Goal: Task Accomplishment & Management: Complete application form

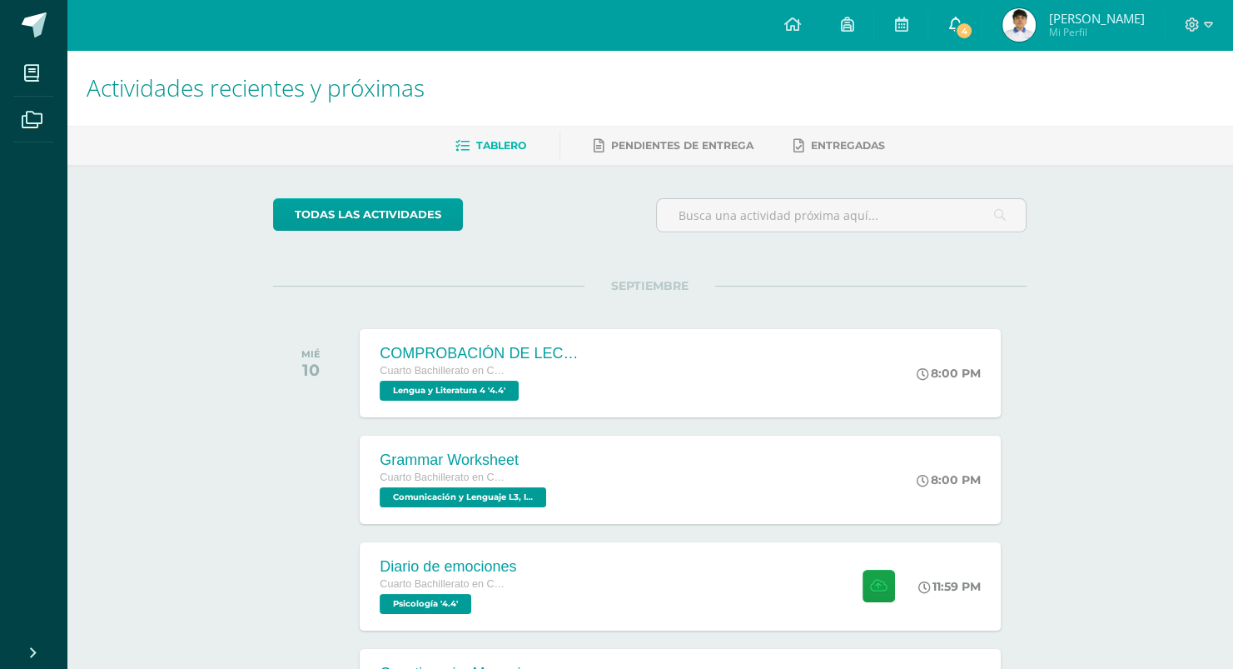
click at [970, 35] on span "4" at bounding box center [964, 31] width 18 height 18
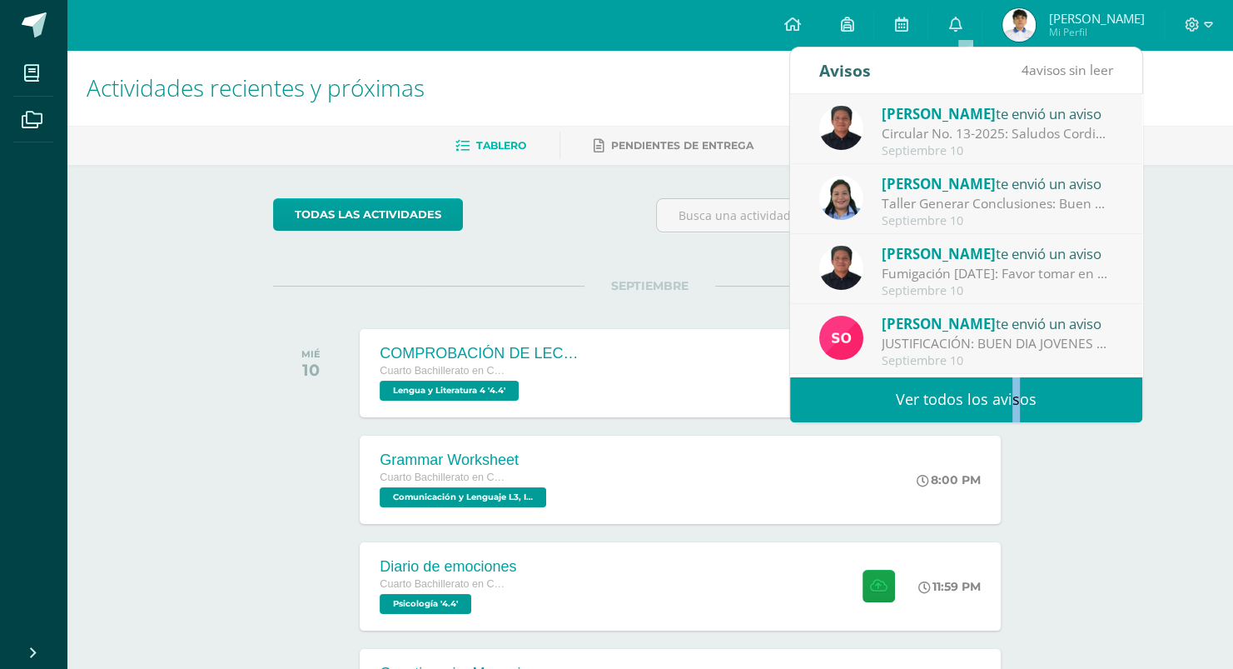
click at [995, 403] on link "Ver todos los avisos" at bounding box center [966, 399] width 352 height 46
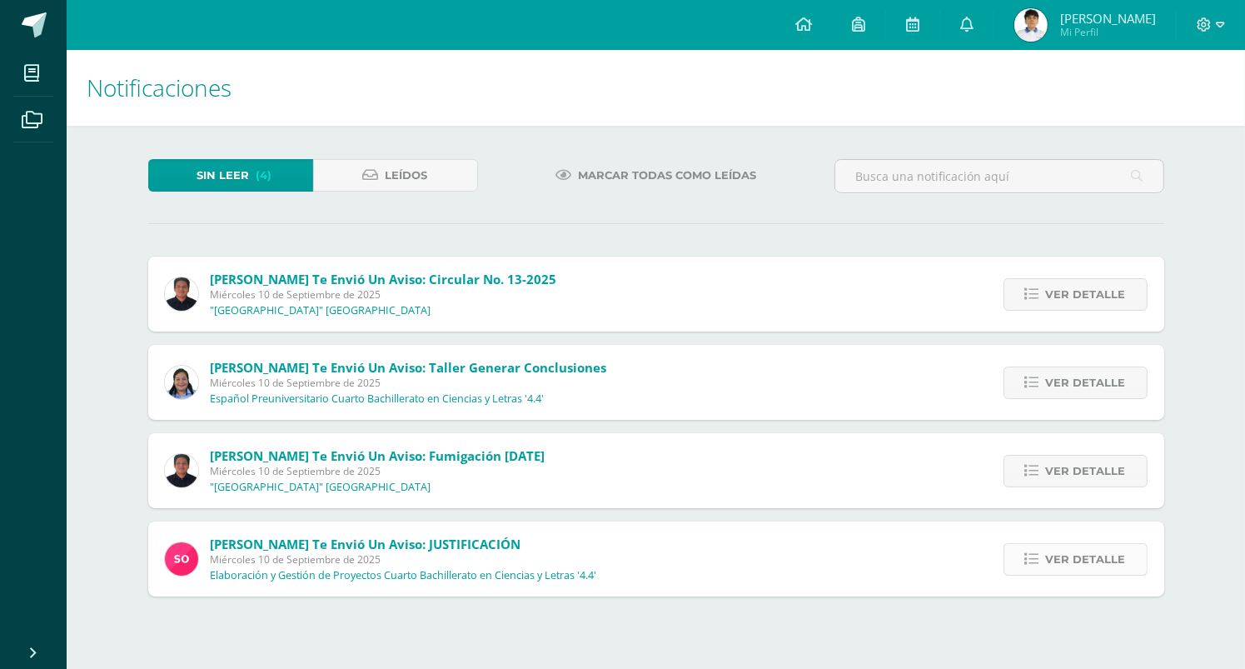
click at [1094, 556] on span "Ver detalle" at bounding box center [1086, 559] width 80 height 31
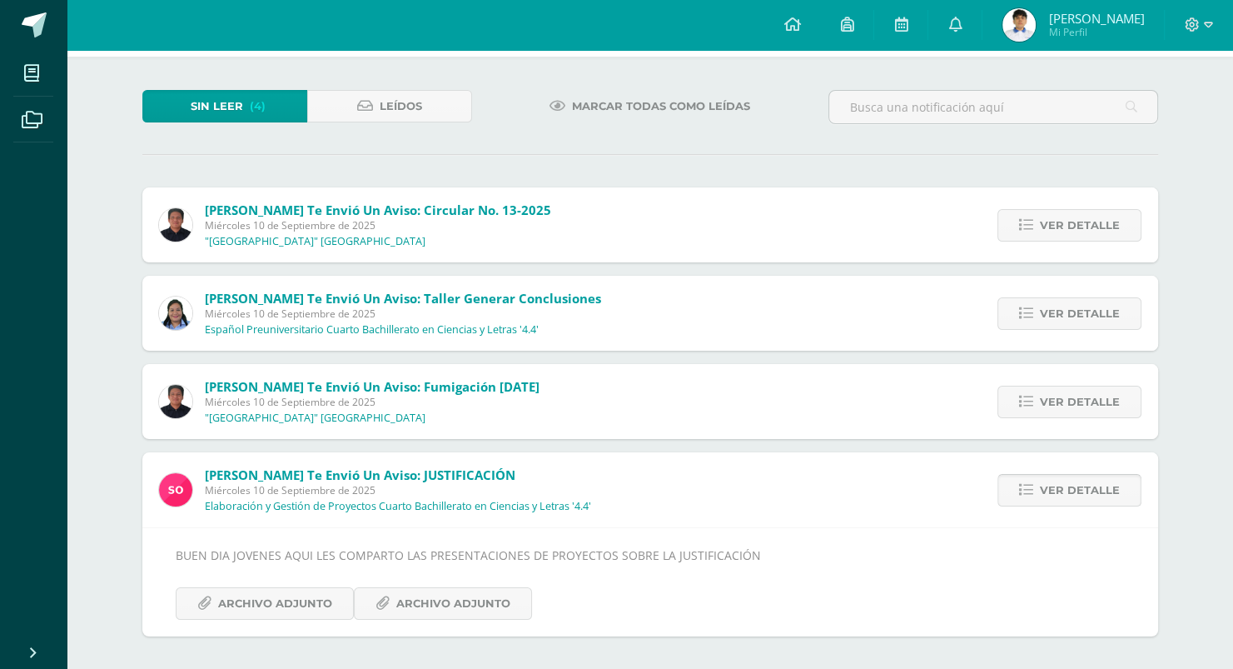
click at [1064, 486] on span "Ver detalle" at bounding box center [1080, 490] width 80 height 31
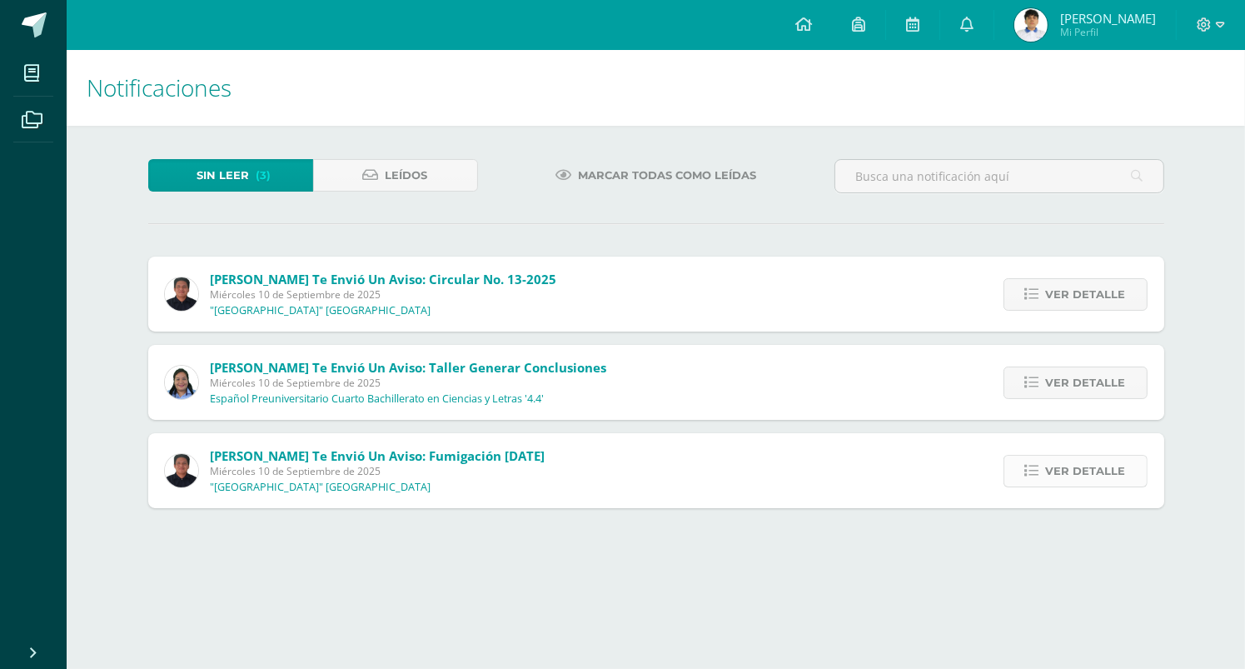
click at [1085, 463] on span "Ver detalle" at bounding box center [1086, 471] width 80 height 31
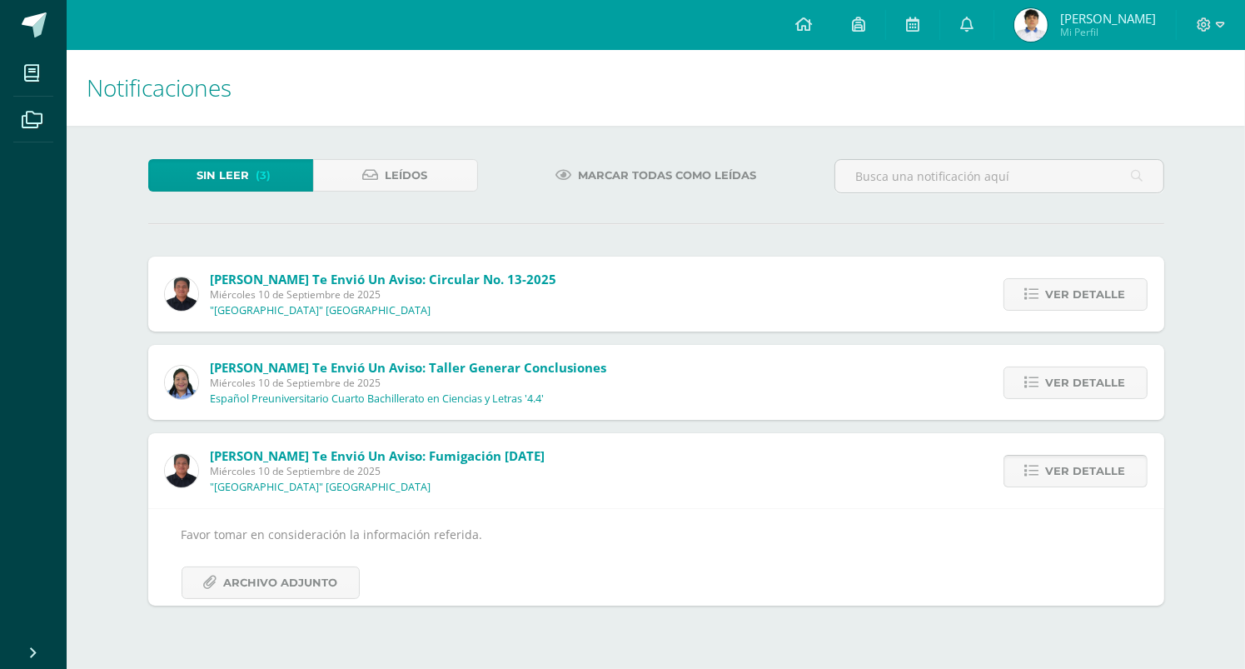
click at [1086, 469] on span "Ver detalle" at bounding box center [1086, 471] width 80 height 31
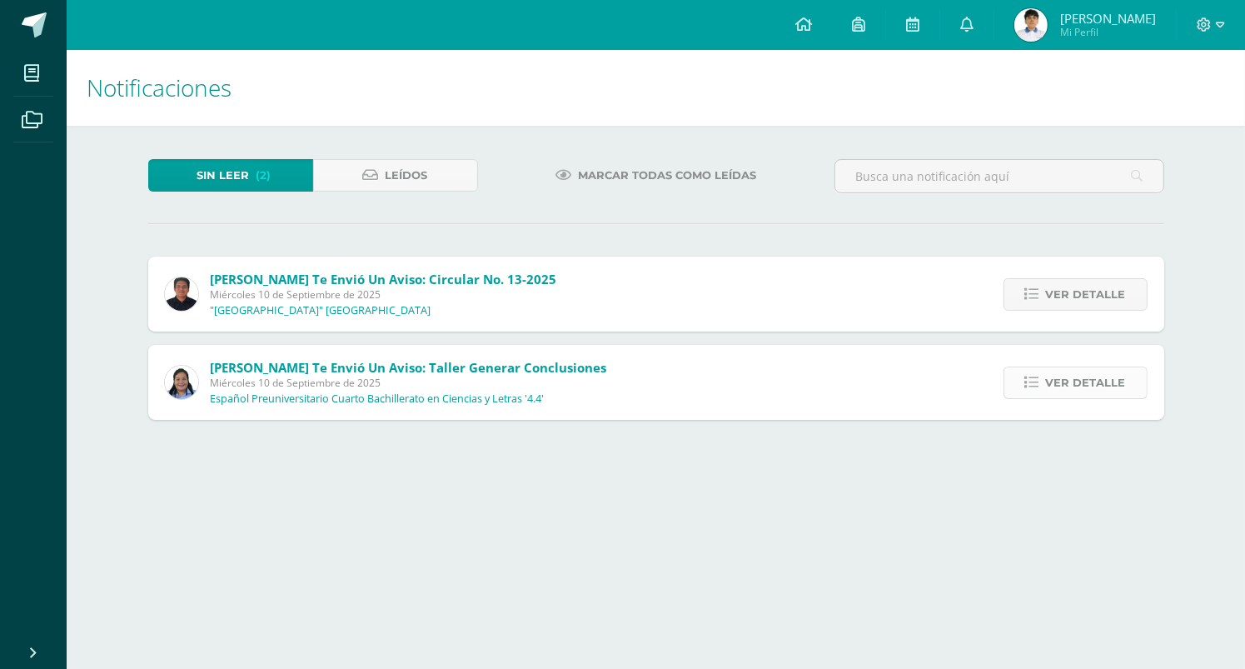
click at [1086, 380] on span "Ver detalle" at bounding box center [1086, 382] width 80 height 31
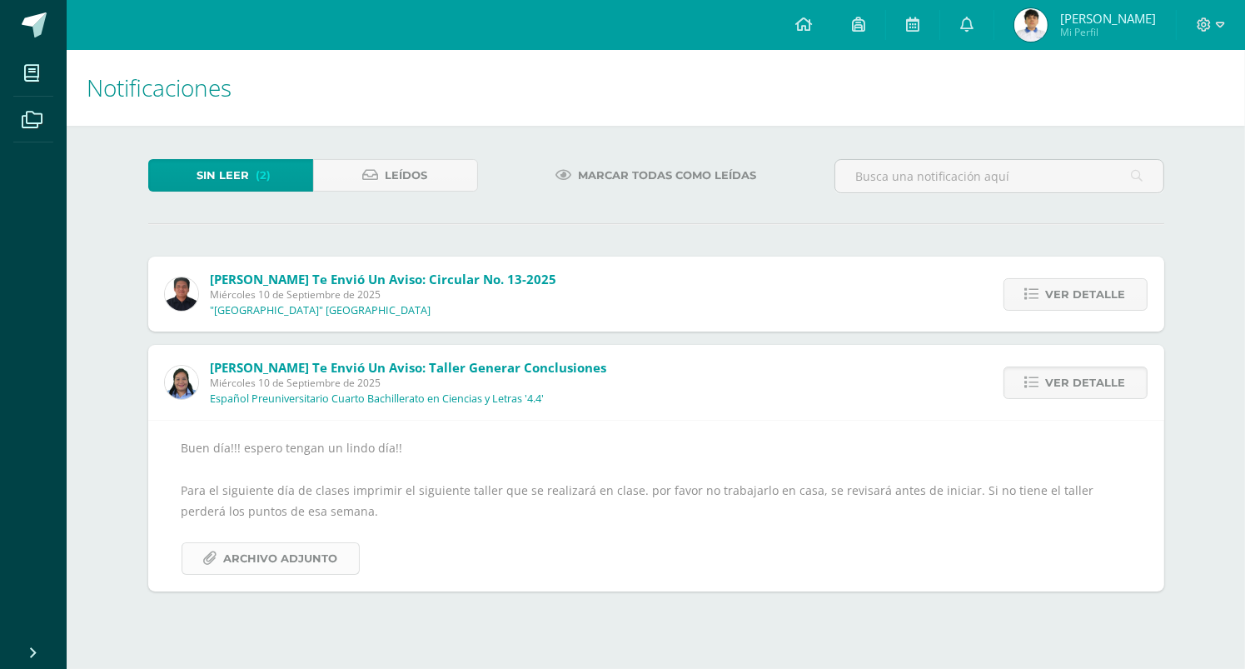
click at [272, 572] on span "Archivo Adjunto" at bounding box center [281, 558] width 114 height 31
click at [1051, 392] on span "Ver detalle" at bounding box center [1086, 382] width 80 height 31
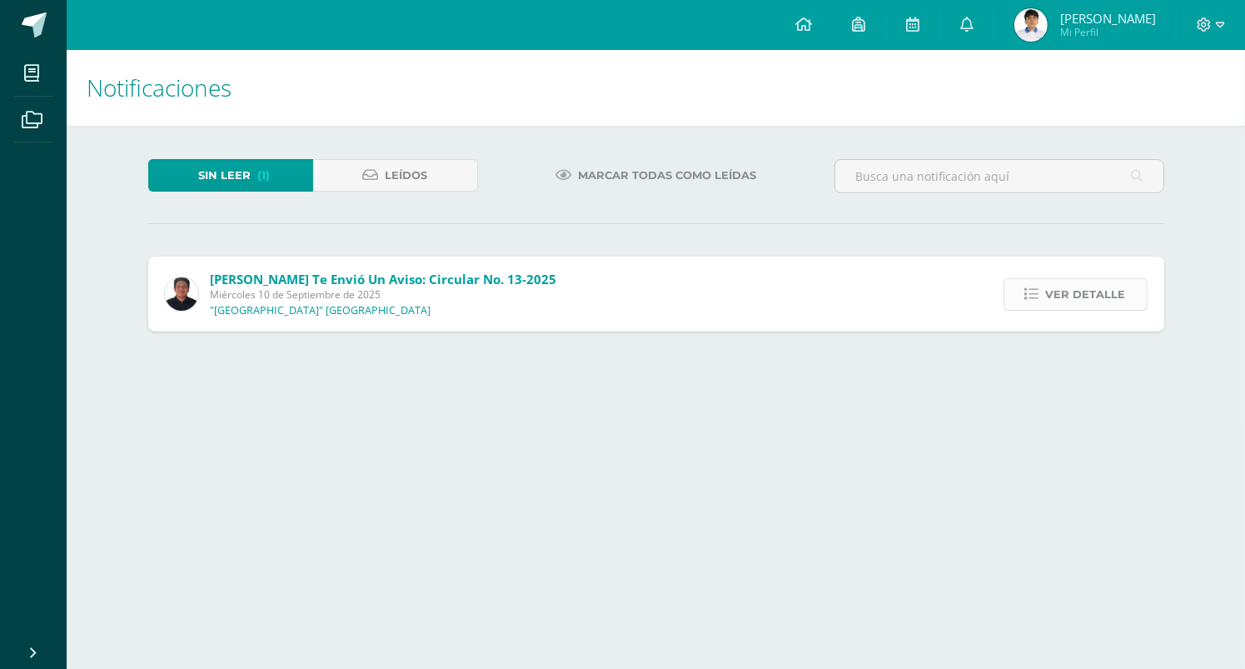
click at [1087, 298] on span "Ver detalle" at bounding box center [1086, 294] width 80 height 31
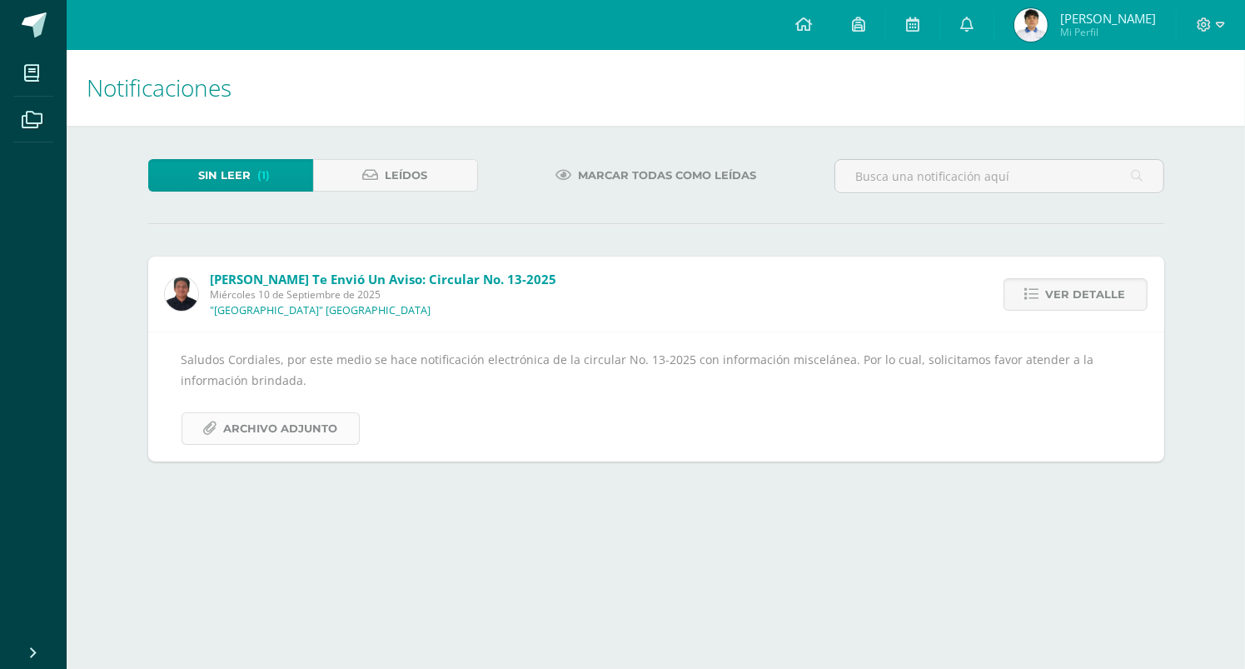
click at [346, 441] on link "Archivo Adjunto" at bounding box center [271, 428] width 178 height 32
click at [52, 22] on span at bounding box center [91, 25] width 78 height 35
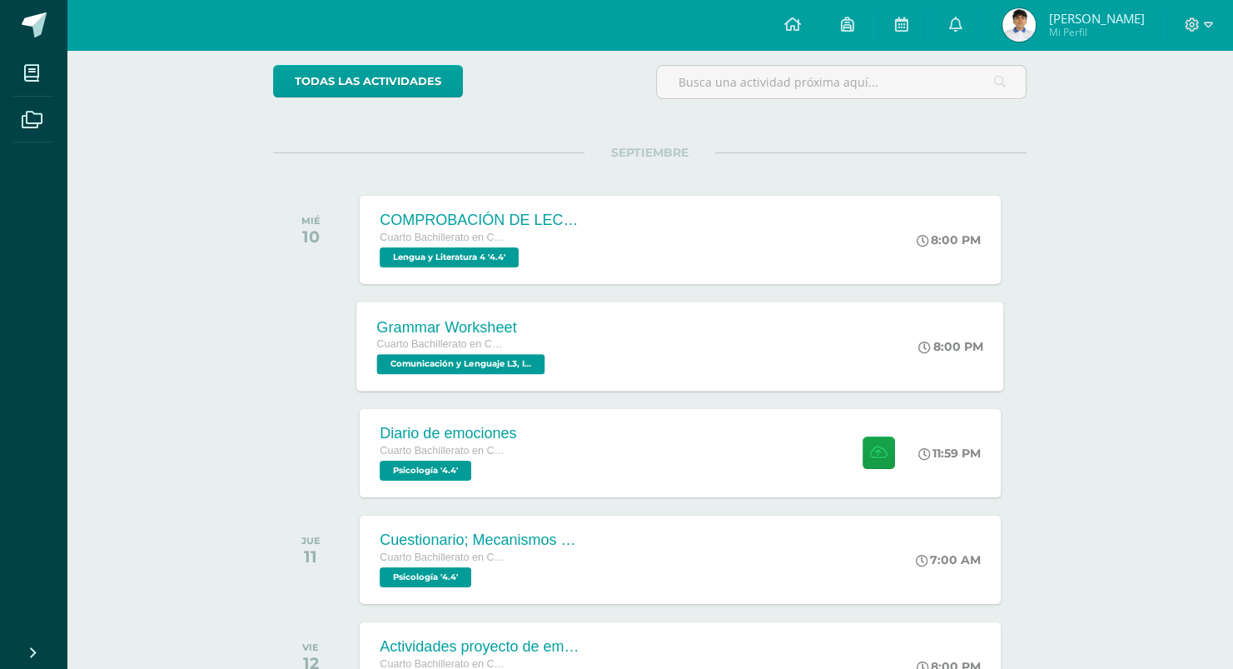
scroll to position [167, 0]
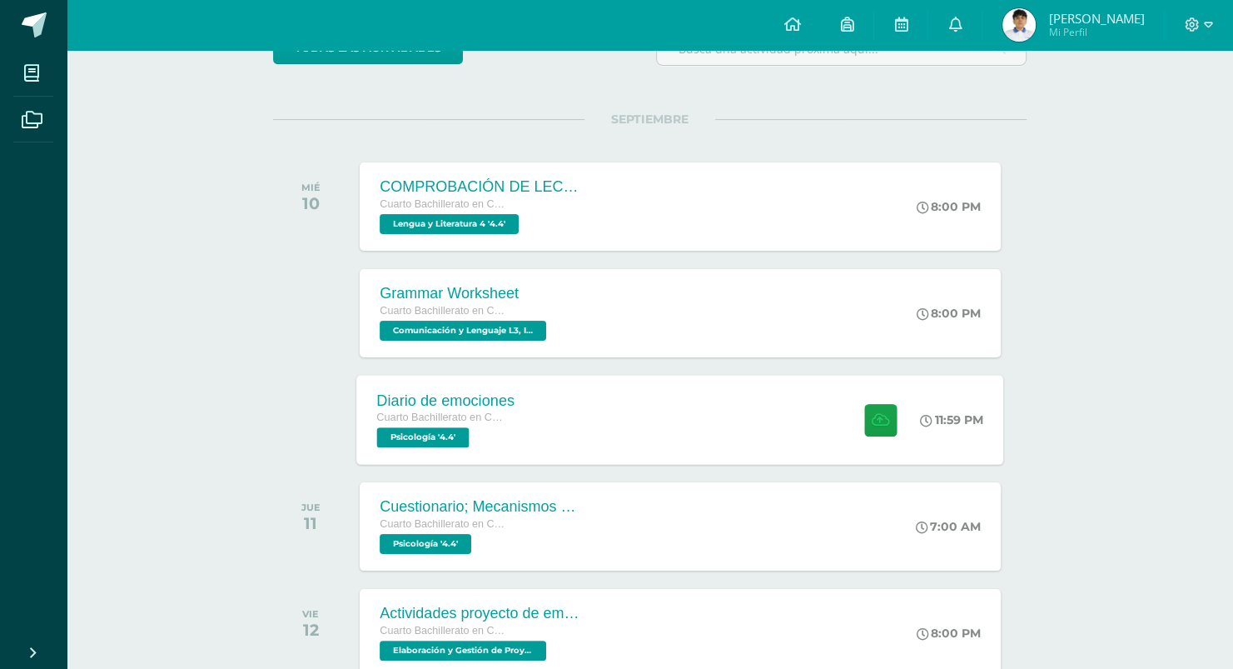
click at [609, 426] on div "Diario de emociones Cuarto Bachillerato en Ciencias y Letras Psicología '4.4' 1…" at bounding box center [680, 419] width 647 height 89
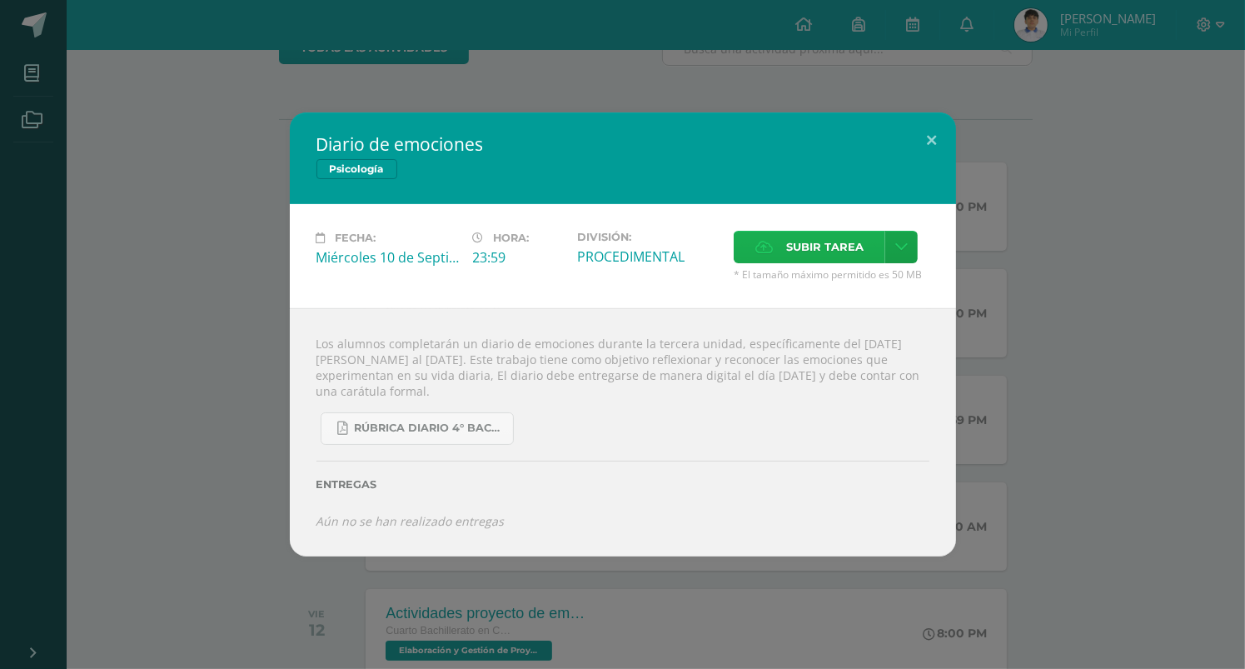
click at [831, 236] on span "Subir tarea" at bounding box center [824, 247] width 77 height 31
click at [0, 0] on input "Subir tarea" at bounding box center [0, 0] width 0 height 0
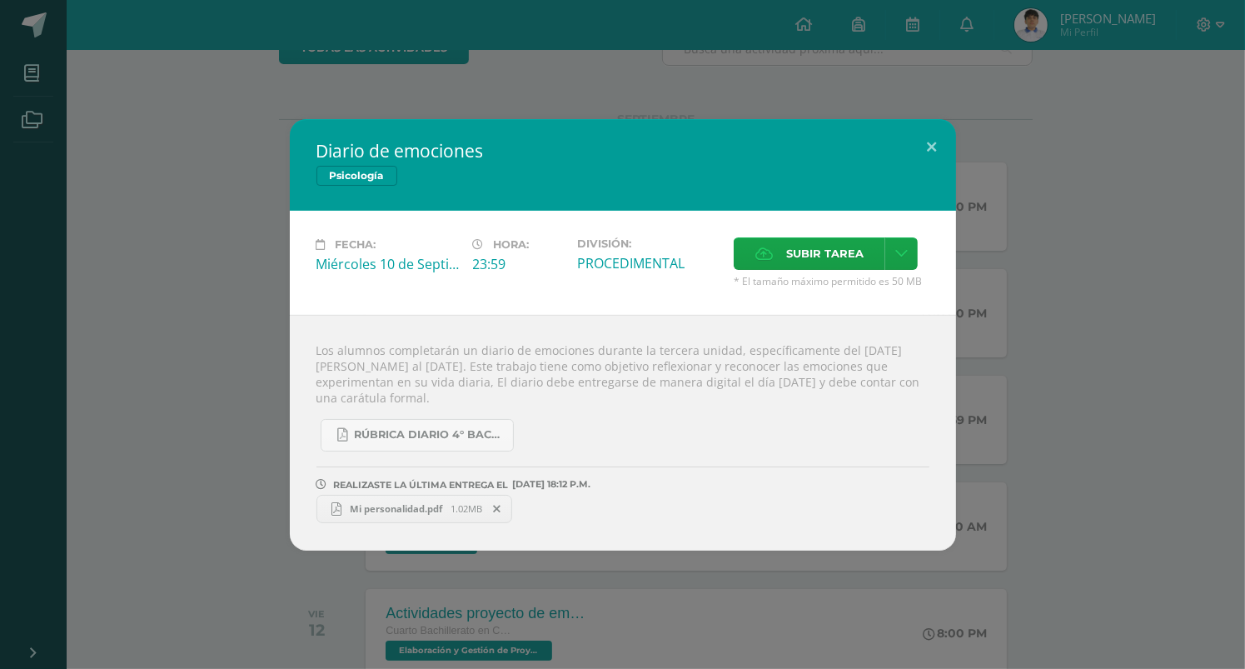
click at [395, 499] on link "Mi personalidad.pdf 1.02MB" at bounding box center [414, 509] width 197 height 28
click at [494, 506] on span at bounding box center [497, 509] width 28 height 18
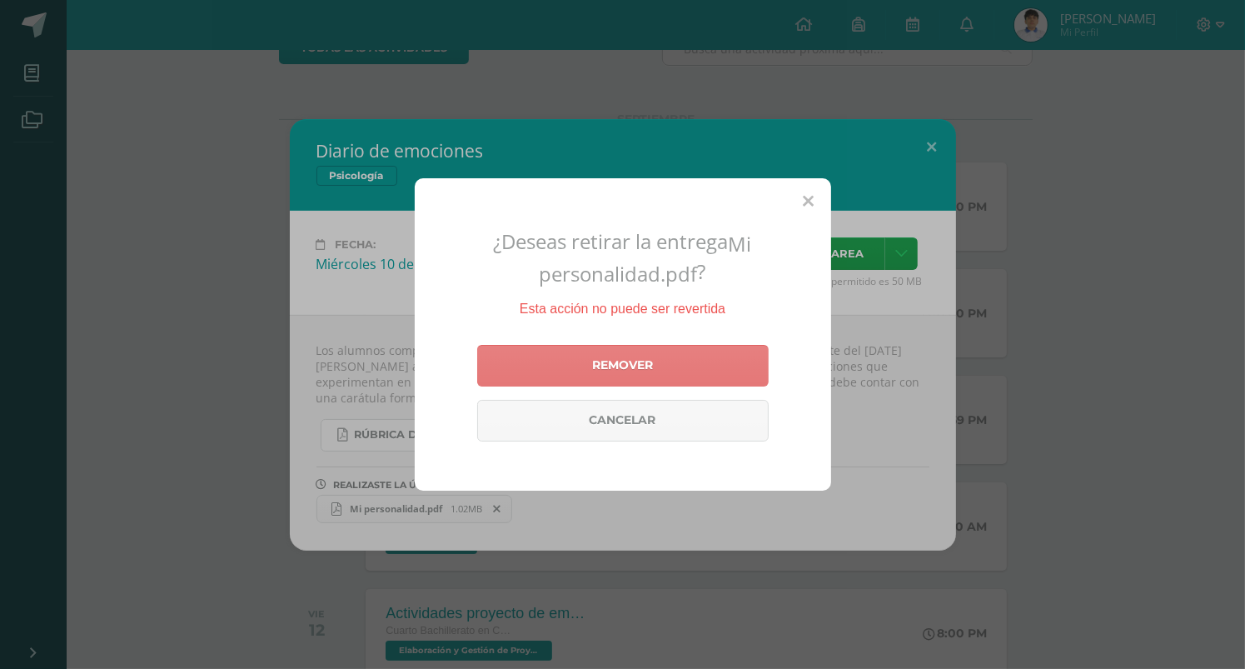
click at [649, 369] on link "Remover" at bounding box center [622, 366] width 291 height 42
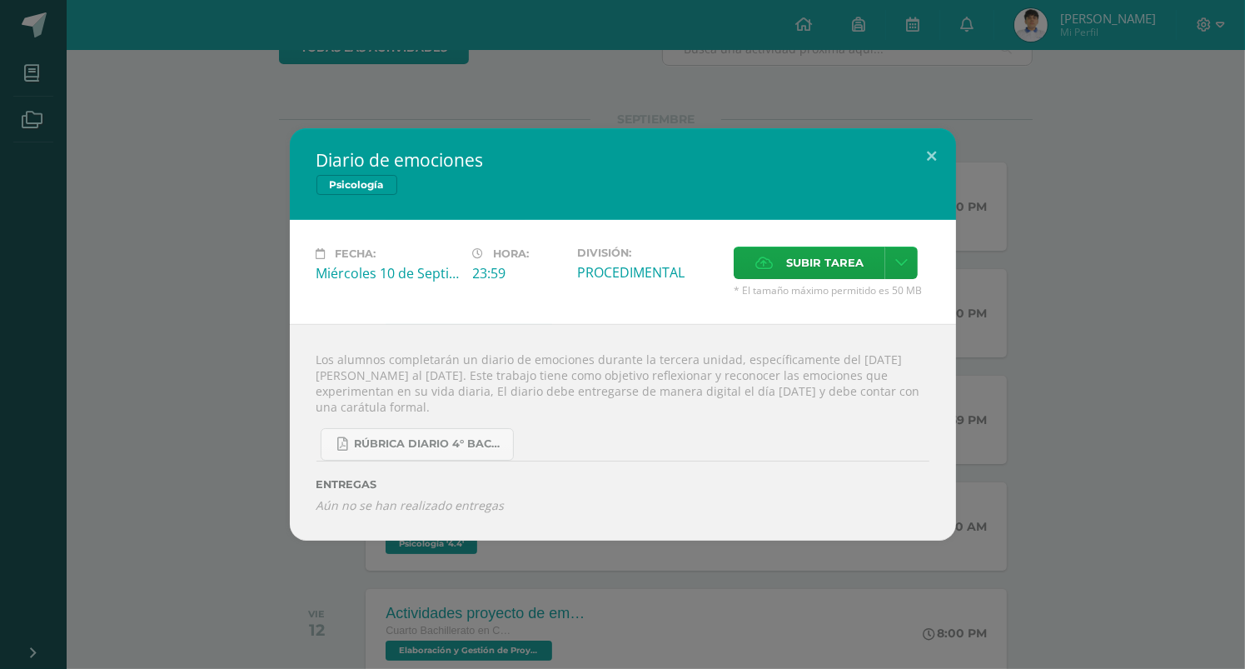
click at [849, 284] on span "* El tamaño máximo permitido es 50 MB" at bounding box center [832, 290] width 196 height 14
click at [839, 266] on span "Subir tarea" at bounding box center [824, 262] width 77 height 31
click at [0, 0] on input "Subir tarea" at bounding box center [0, 0] width 0 height 0
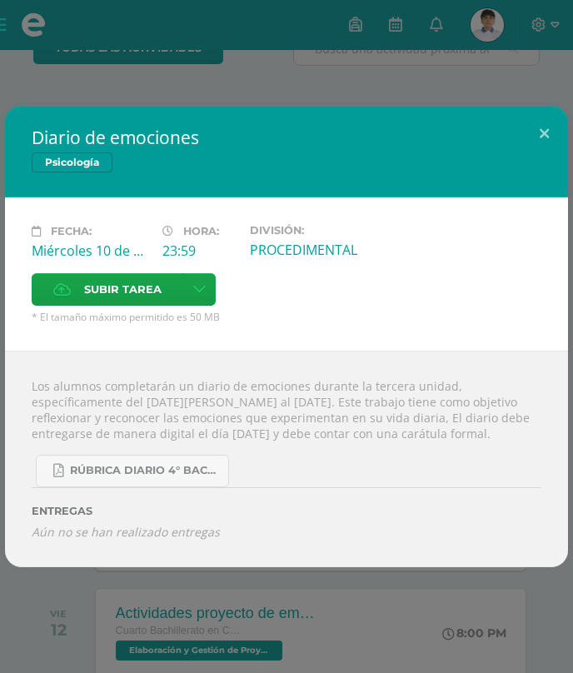
click at [142, 69] on div "Diario de emociones Psicología Fecha: Miércoles 10 de Septiembre Hora: 23:59 Di…" at bounding box center [286, 336] width 573 height 673
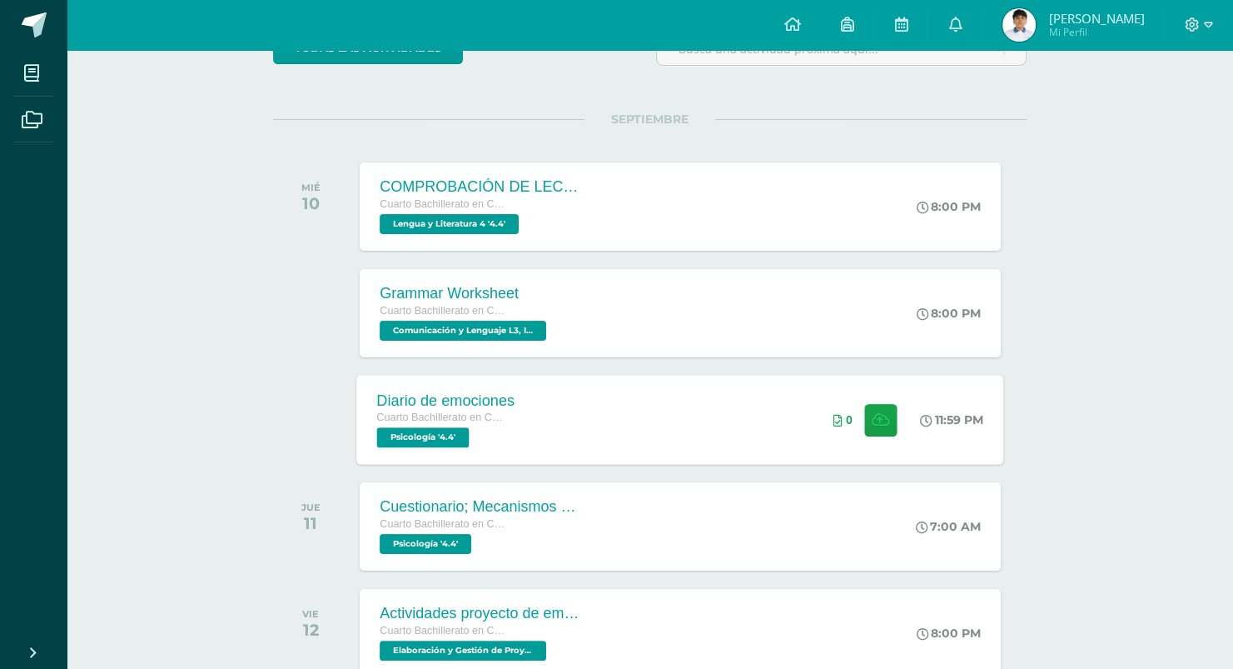
click at [695, 412] on div "Diario de emociones Cuarto Bachillerato en Ciencias y Letras Psicología '4.4' 1…" at bounding box center [680, 419] width 647 height 89
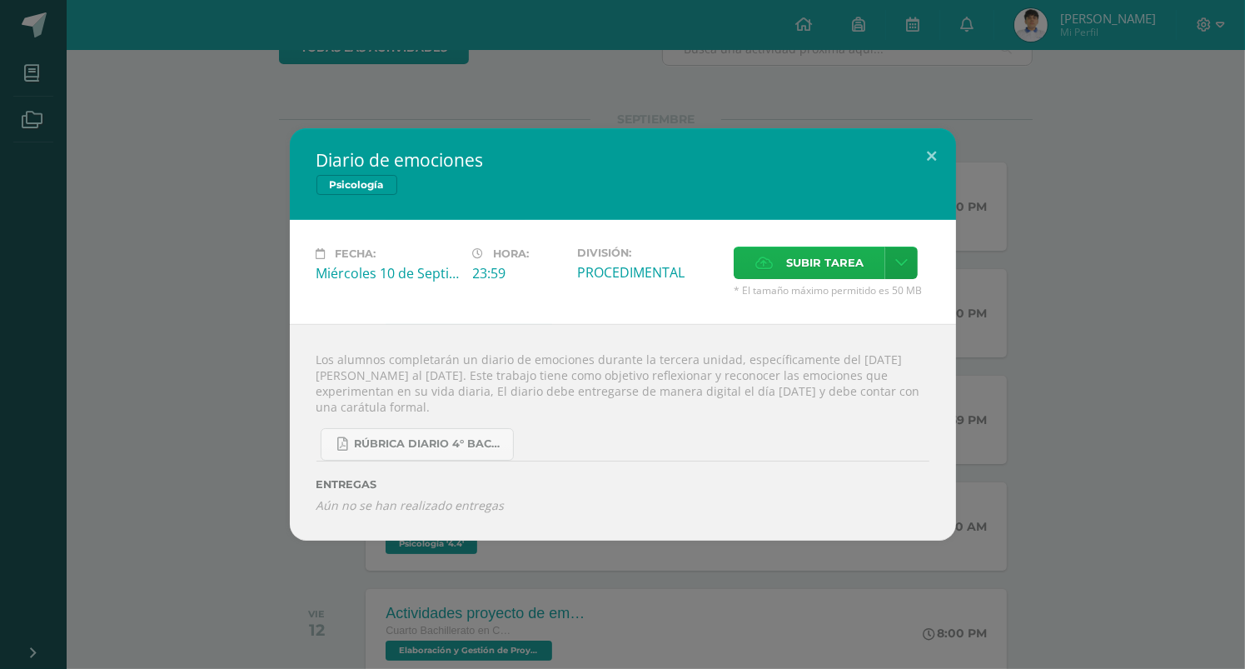
click at [832, 259] on span "Subir tarea" at bounding box center [824, 262] width 77 height 31
click at [0, 0] on input "Subir tarea" at bounding box center [0, 0] width 0 height 0
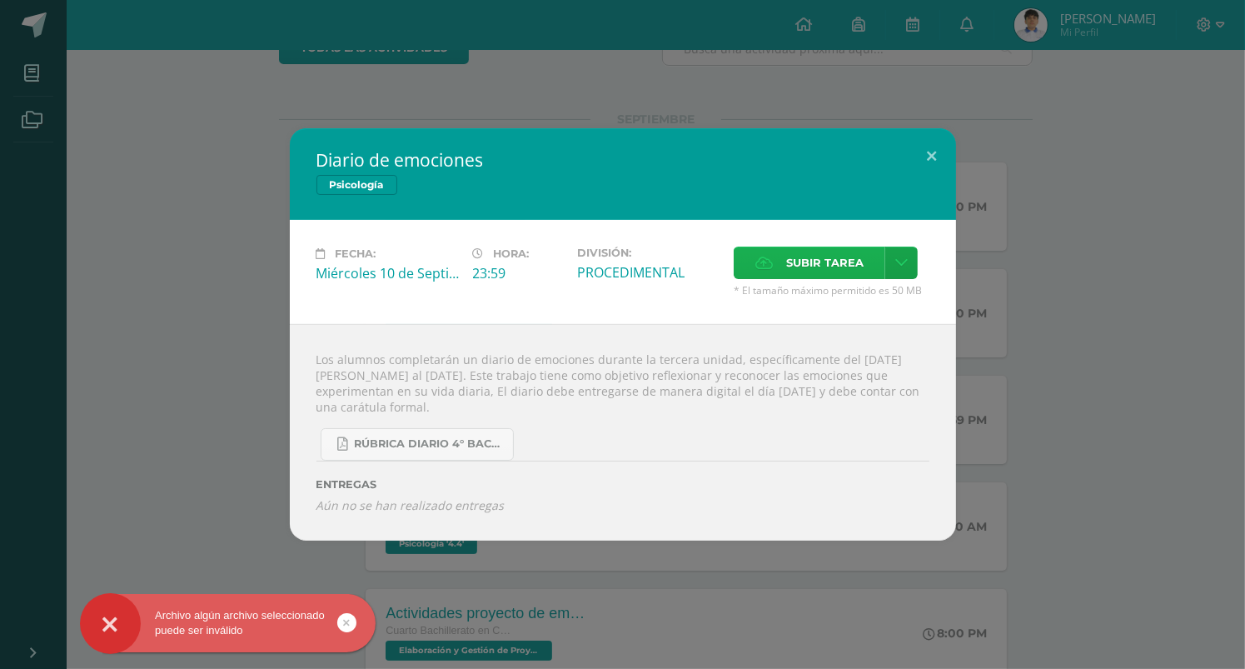
click at [795, 266] on span "Subir tarea" at bounding box center [824, 262] width 77 height 31
click at [0, 0] on input "Subir tarea" at bounding box center [0, 0] width 0 height 0
click at [519, 429] on div "RÚBRICA DIARIO 4° BACHI.pdf" at bounding box center [622, 438] width 613 height 46
click at [535, 455] on div "RÚBRICA DIARIO 4° BACHI.pdf" at bounding box center [622, 438] width 613 height 46
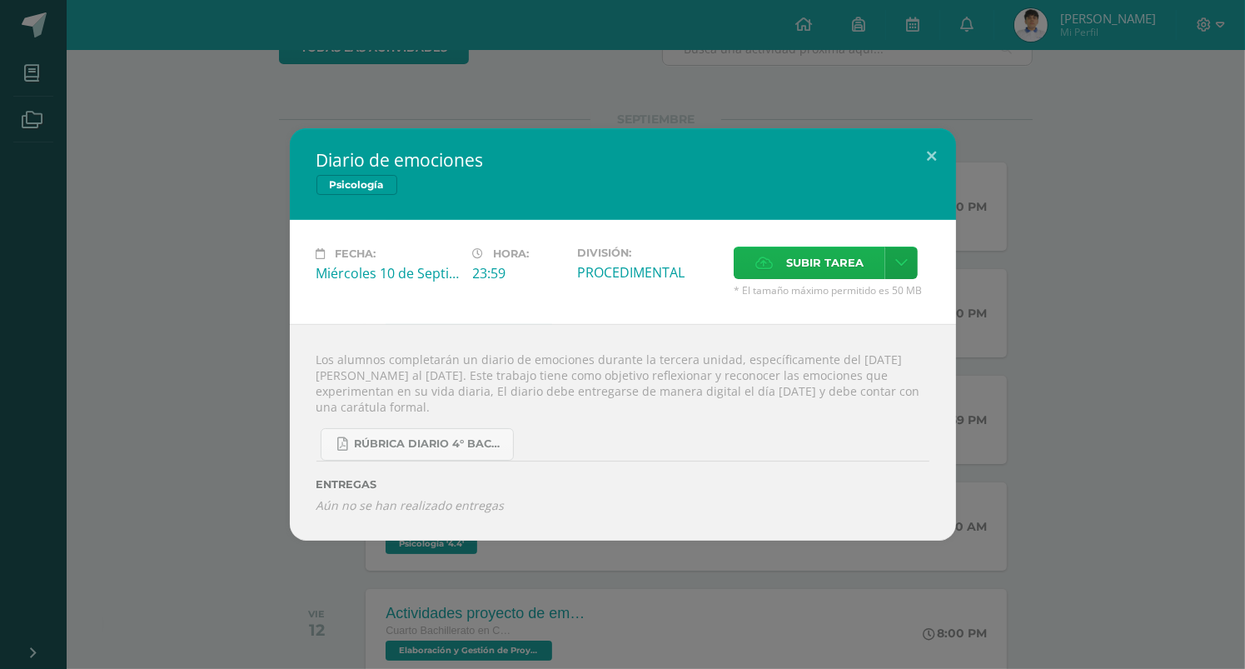
click at [855, 265] on span "Subir tarea" at bounding box center [824, 262] width 77 height 31
click at [0, 0] on input "Subir tarea" at bounding box center [0, 0] width 0 height 0
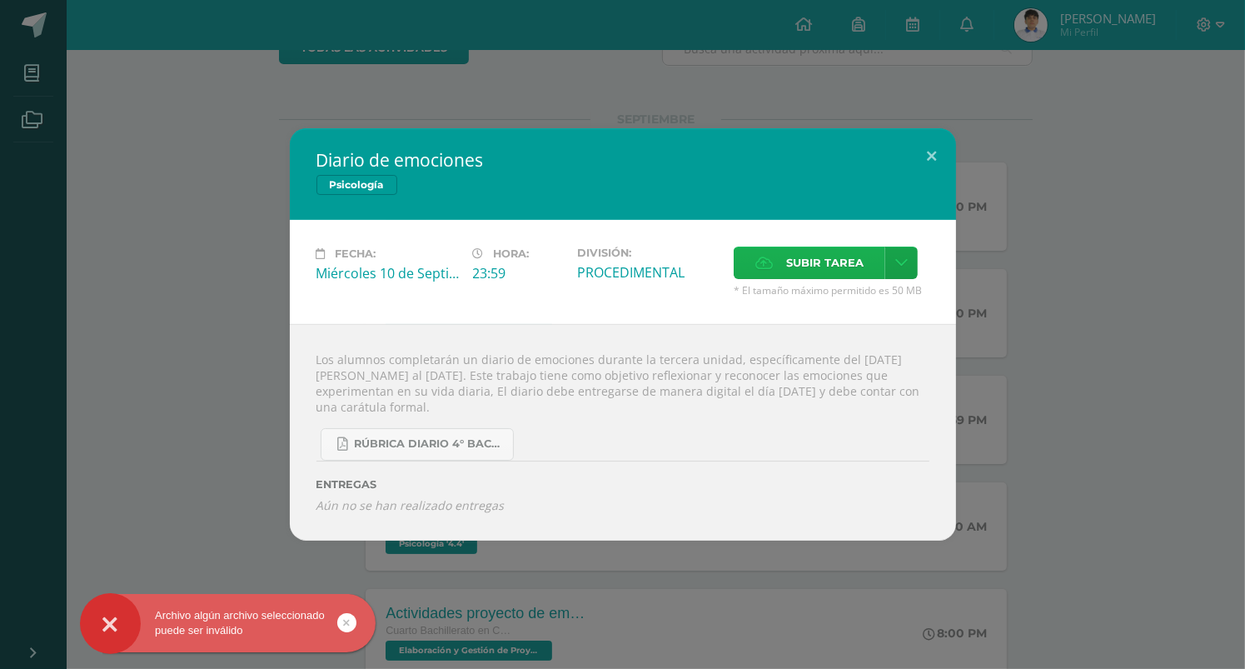
click at [866, 272] on label "Subir tarea" at bounding box center [810, 263] width 152 height 32
click at [0, 0] on input "Subir tarea" at bounding box center [0, 0] width 0 height 0
click at [898, 269] on icon at bounding box center [901, 263] width 12 height 14
click at [799, 261] on span "Subir tarea" at bounding box center [824, 262] width 77 height 31
click at [0, 0] on input "Subir tarea" at bounding box center [0, 0] width 0 height 0
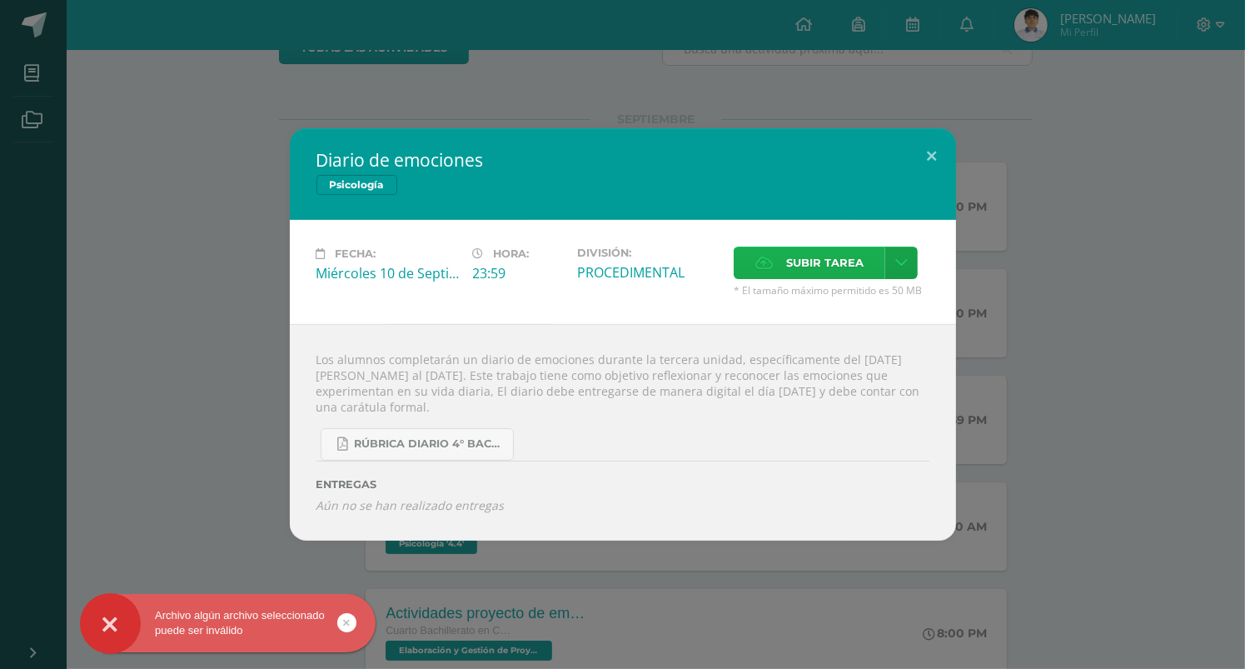
click at [829, 256] on span "Subir tarea" at bounding box center [824, 262] width 77 height 31
click at [0, 0] on input "Subir tarea" at bounding box center [0, 0] width 0 height 0
click at [844, 260] on span "Subir tarea" at bounding box center [824, 262] width 77 height 31
click at [0, 0] on input "Subir tarea" at bounding box center [0, 0] width 0 height 0
click at [773, 252] on label "Subir tarea" at bounding box center [810, 263] width 152 height 32
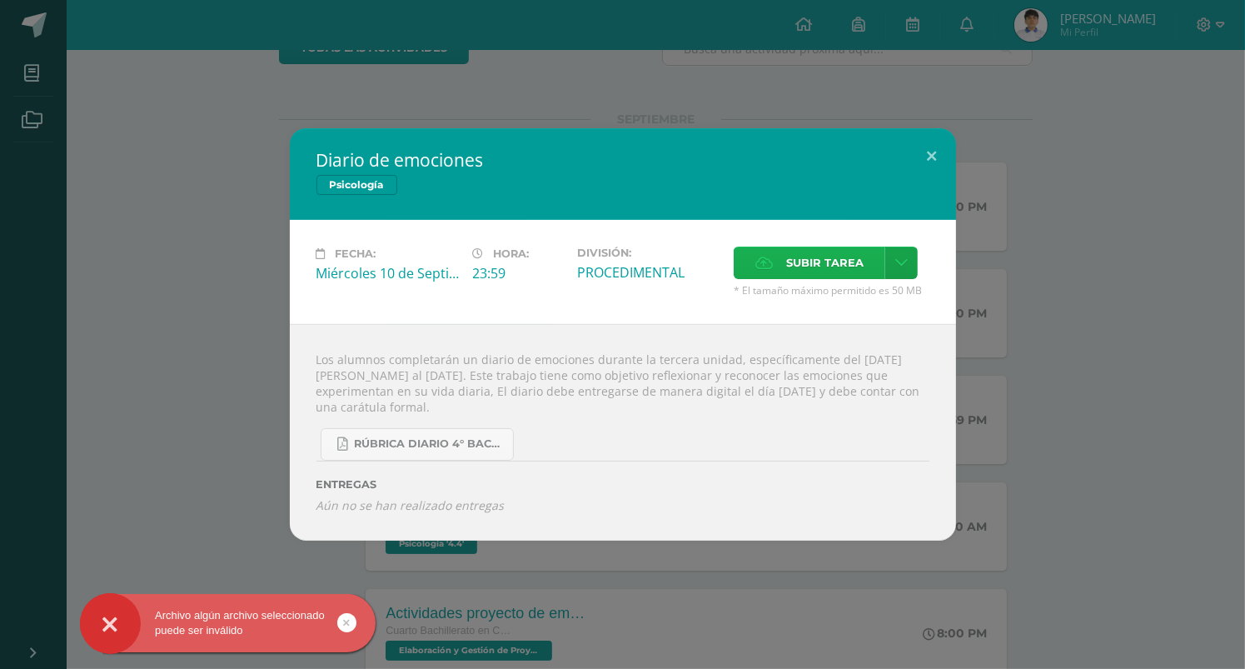
click at [0, 0] on input "Subir tarea" at bounding box center [0, 0] width 0 height 0
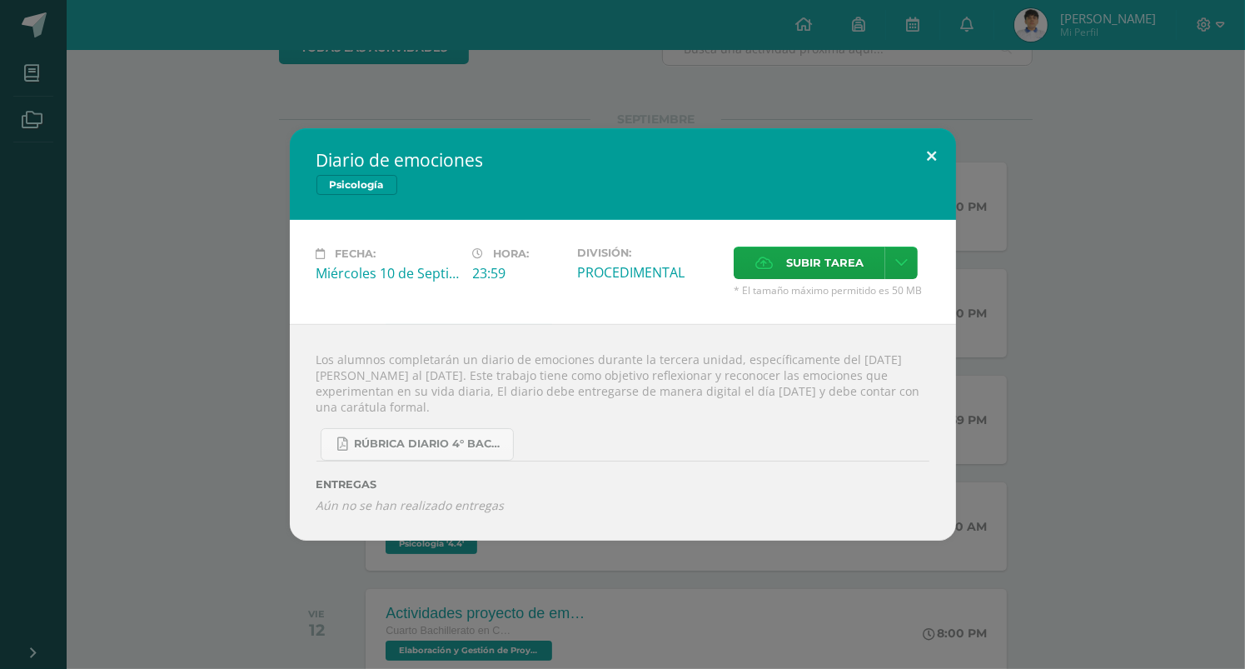
click at [937, 149] on button at bounding box center [932, 156] width 47 height 57
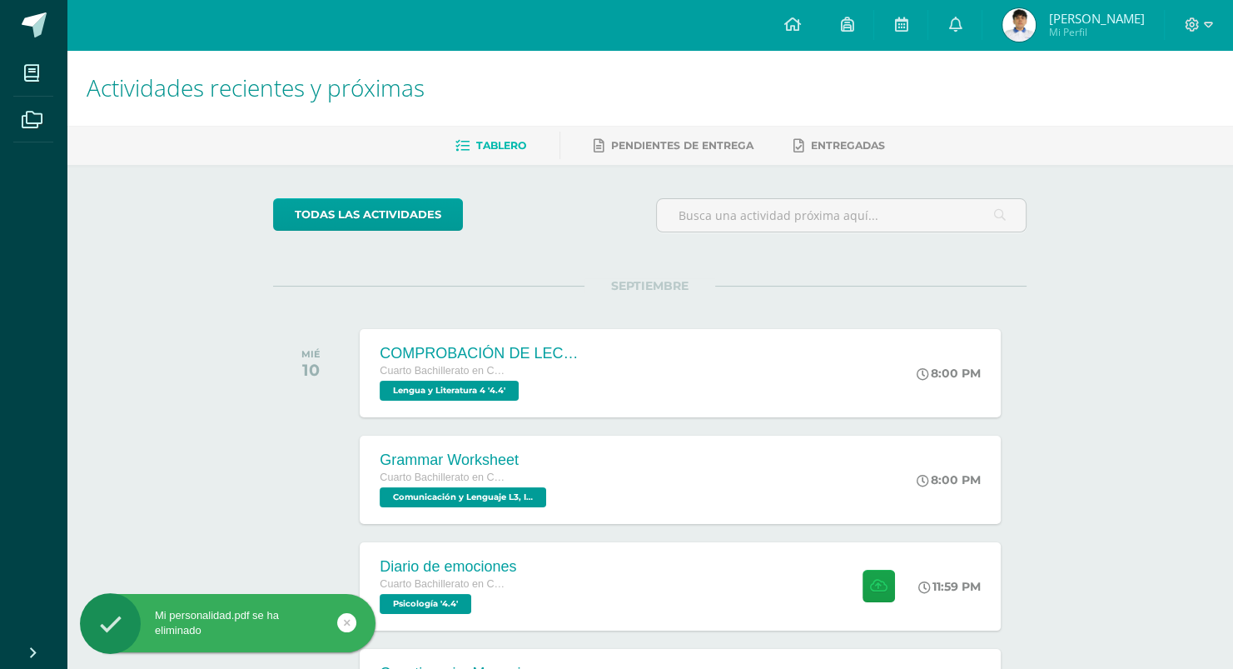
click at [1028, 23] on img at bounding box center [1019, 24] width 33 height 33
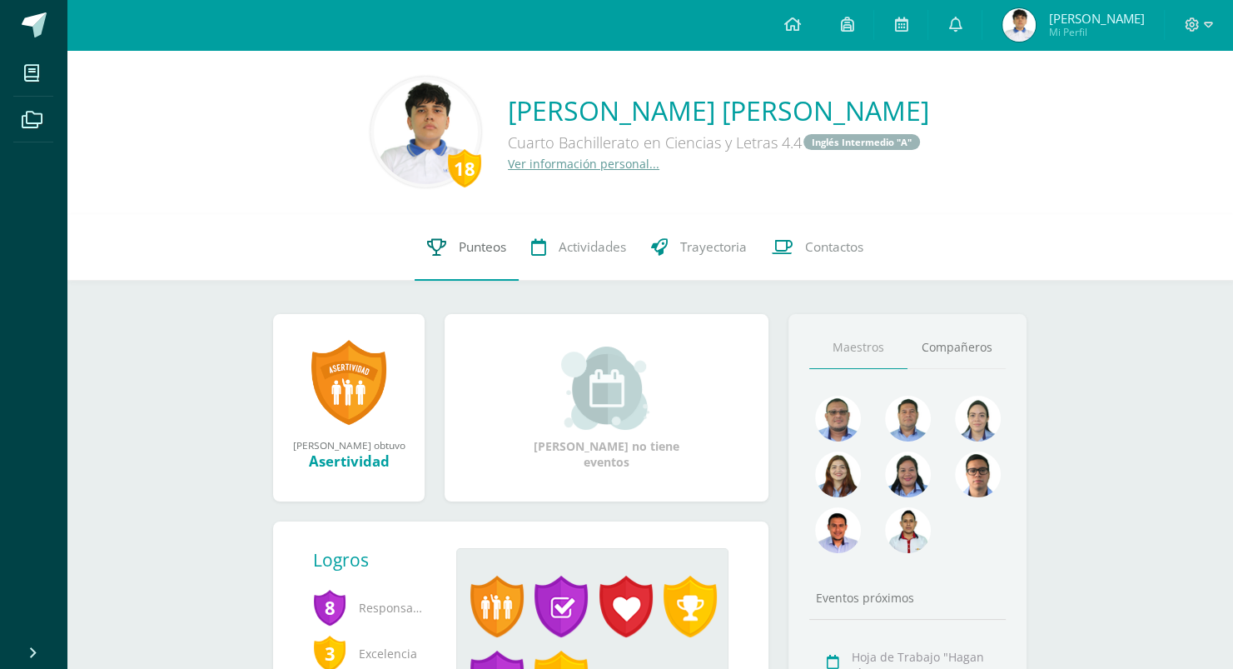
click at [446, 247] on link "Punteos" at bounding box center [467, 247] width 104 height 67
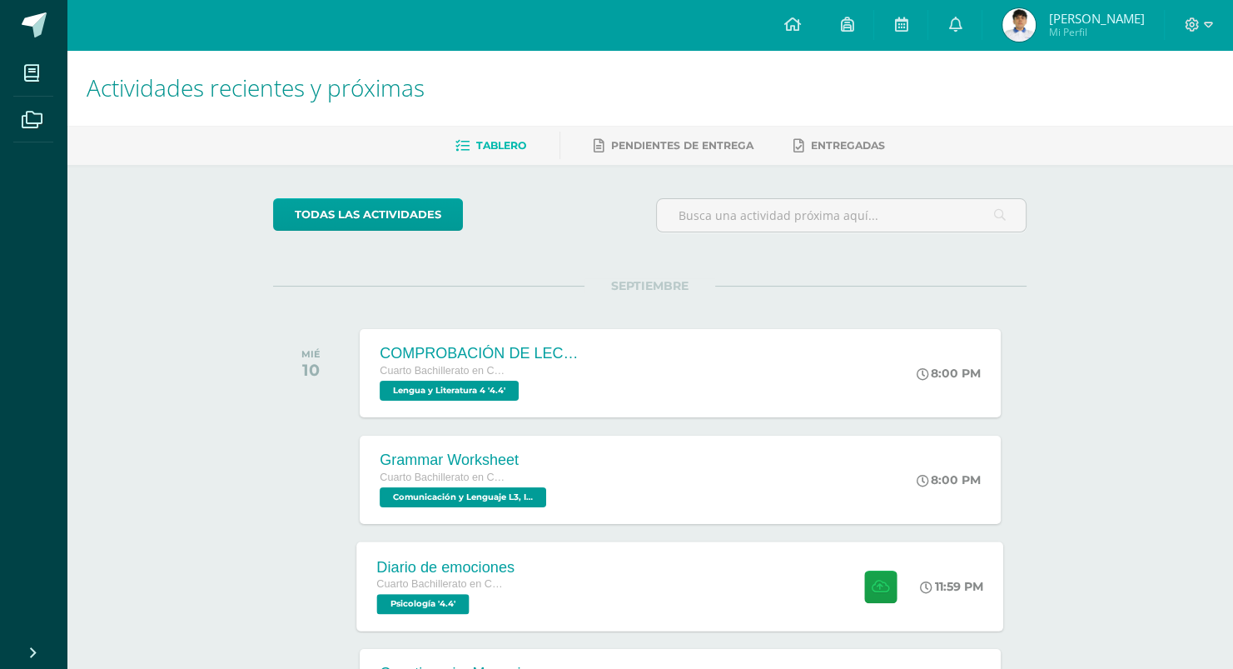
click at [602, 585] on div "Diario de emociones Cuarto Bachillerato en Ciencias y Letras Psicología '4.4' 1…" at bounding box center [680, 585] width 647 height 89
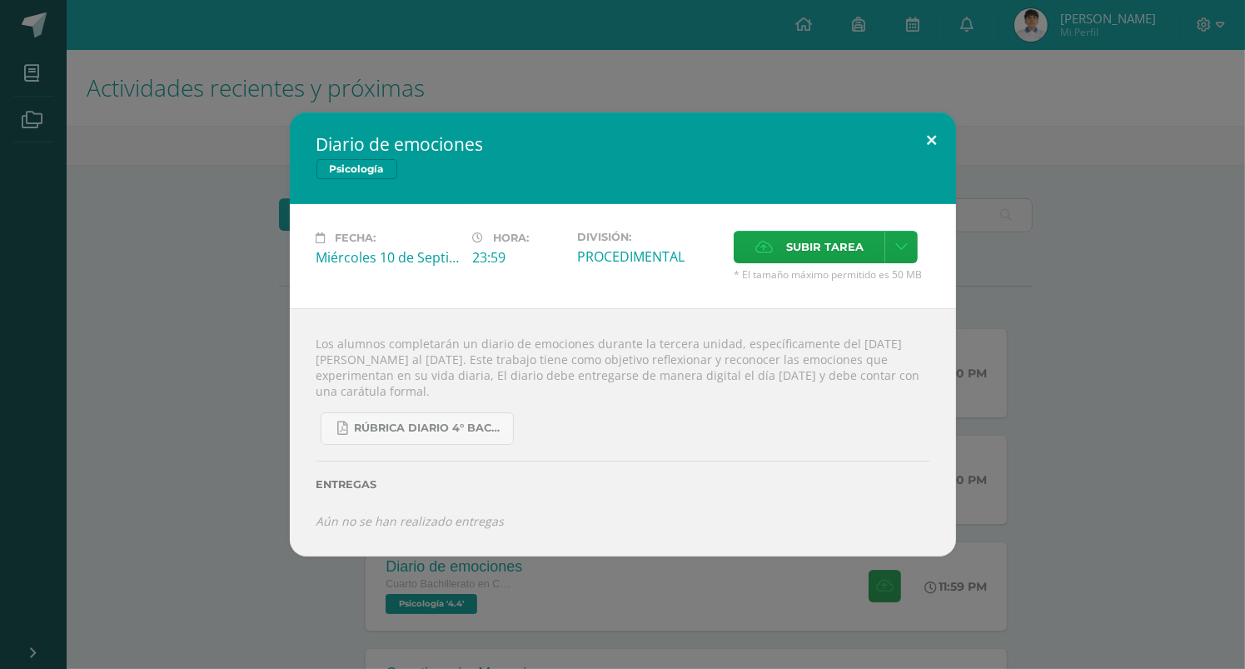
click at [919, 149] on button at bounding box center [932, 140] width 47 height 57
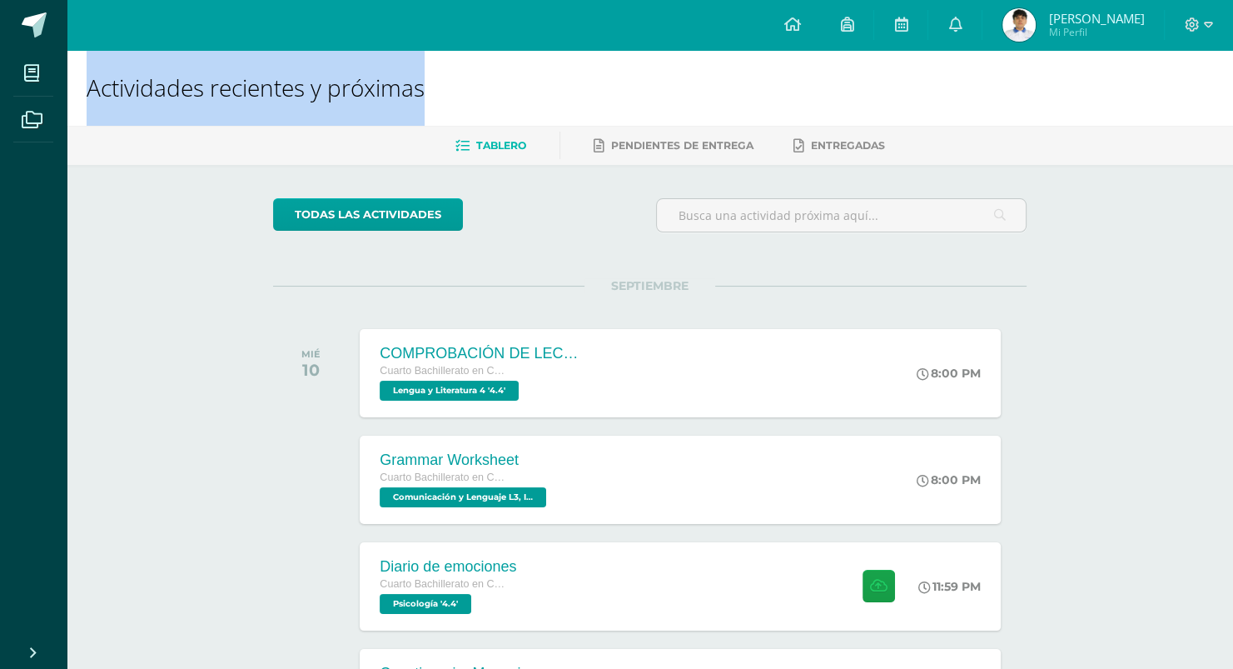
drag, startPoint x: 86, startPoint y: 86, endPoint x: 645, endPoint y: 88, distance: 559.6
click at [645, 88] on h1 "Actividades recientes y próximas" at bounding box center [650, 88] width 1127 height 76
drag, startPoint x: 83, startPoint y: 83, endPoint x: 549, endPoint y: 86, distance: 465.5
click at [549, 86] on div "Actividades recientes y próximas" at bounding box center [650, 88] width 1167 height 76
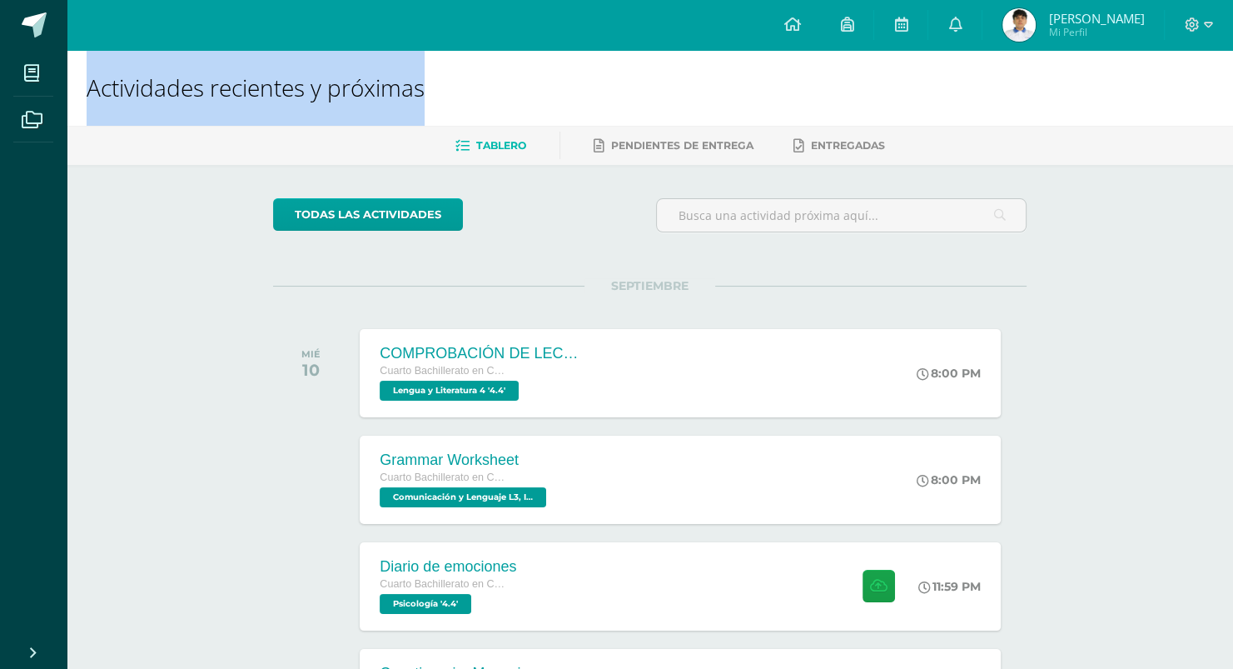
click at [546, 84] on h1 "Actividades recientes y próximas" at bounding box center [650, 88] width 1127 height 76
click at [623, 69] on h1 "Actividades recientes y próximas" at bounding box center [650, 88] width 1127 height 76
drag, startPoint x: 90, startPoint y: 86, endPoint x: 567, endPoint y: 55, distance: 478.2
click at [567, 55] on h1 "Actividades recientes y próximas" at bounding box center [650, 88] width 1127 height 76
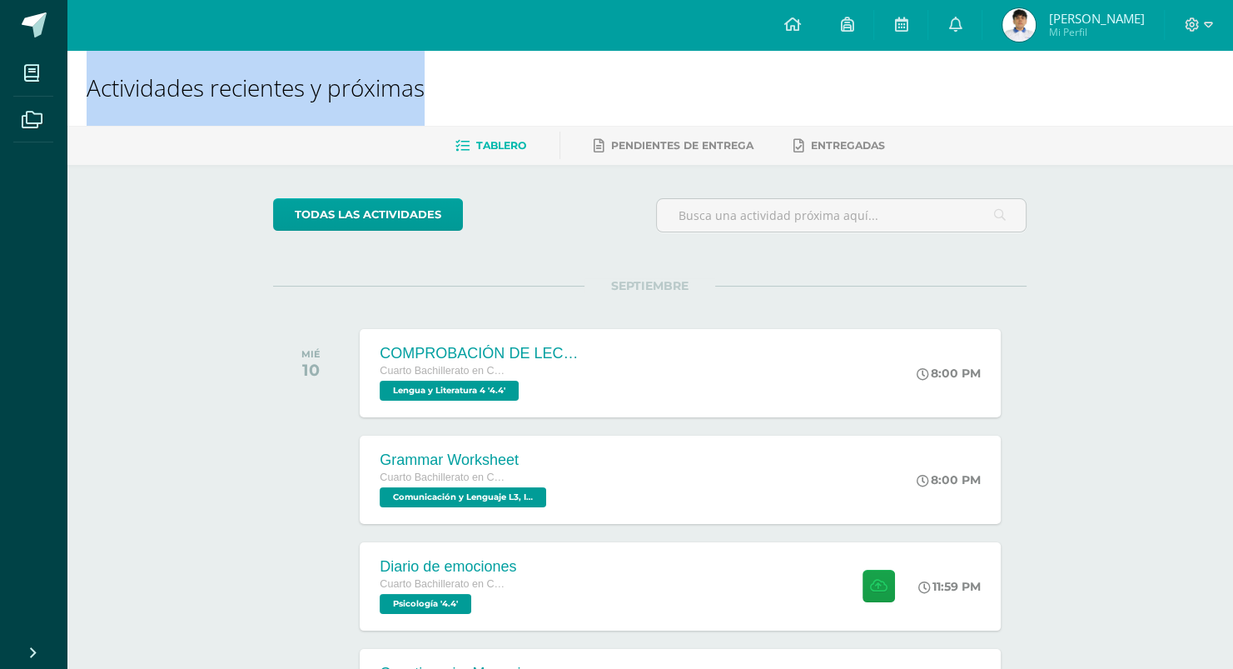
drag, startPoint x: 86, startPoint y: 89, endPoint x: 568, endPoint y: 50, distance: 483.8
click at [568, 50] on h1 "Actividades recientes y próximas" at bounding box center [650, 88] width 1127 height 76
click at [521, 69] on h1 "Actividades recientes y próximas" at bounding box center [650, 88] width 1127 height 76
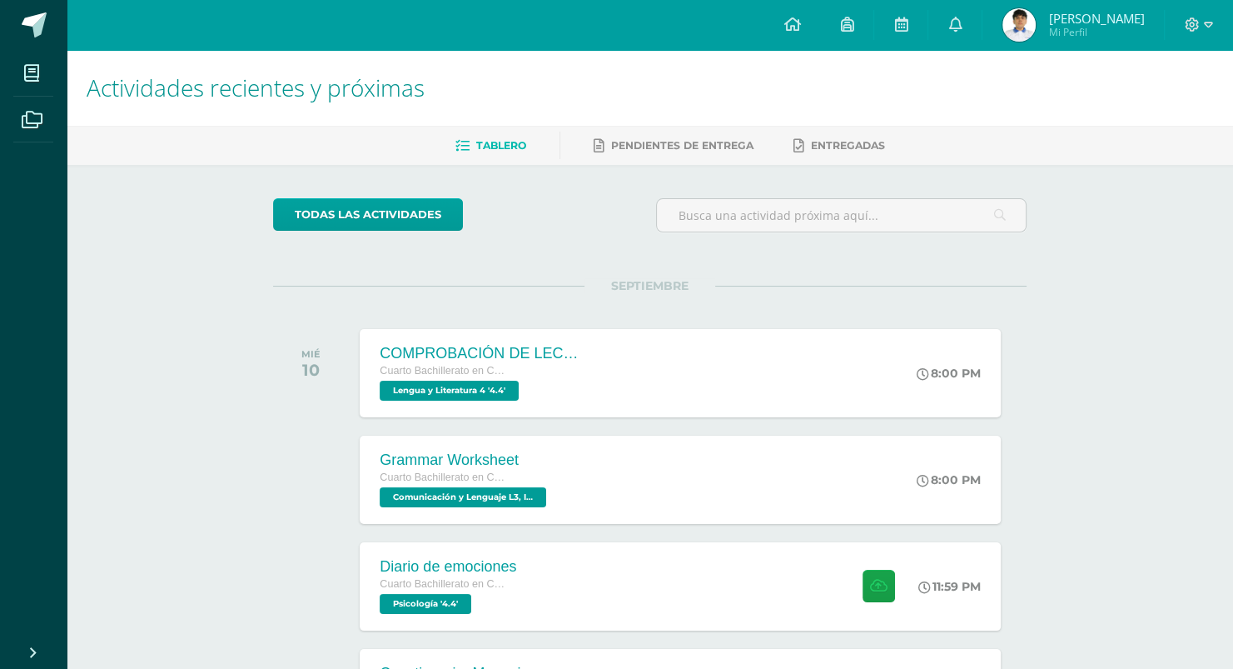
click at [167, 216] on div "Actividades recientes y próximas Tablero Pendientes de entrega Entregadas todas…" at bounding box center [650, 552] width 1167 height 1005
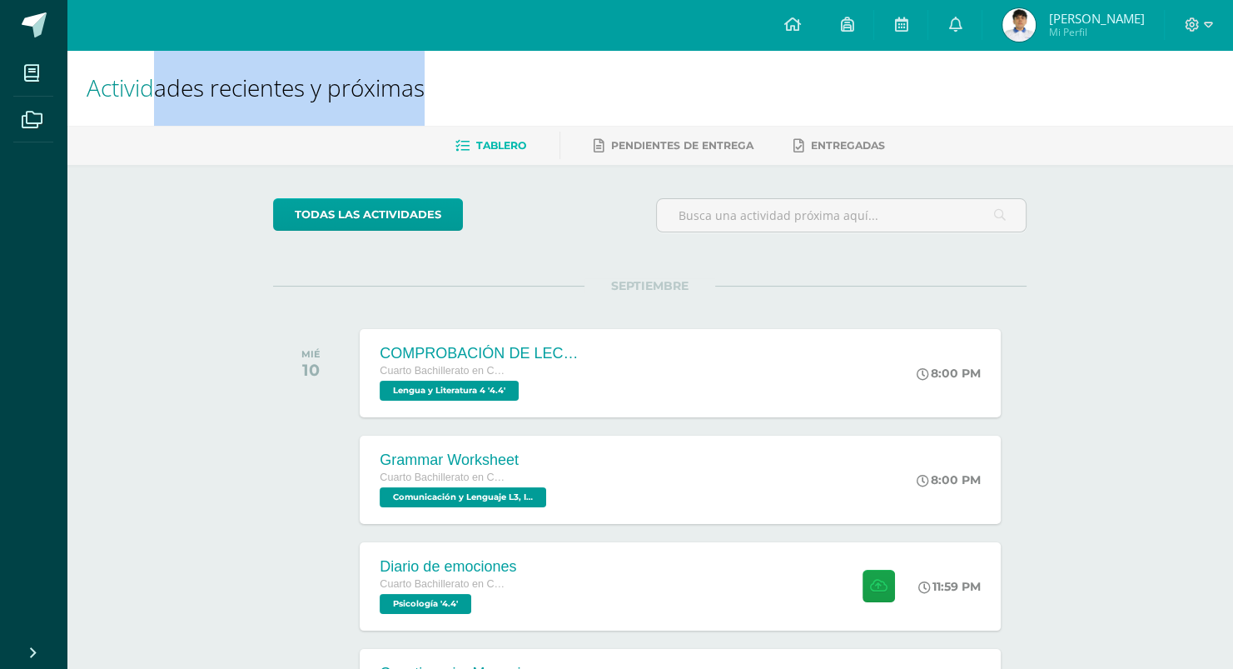
drag, startPoint x: 157, startPoint y: 86, endPoint x: 523, endPoint y: 57, distance: 366.8
click at [523, 57] on h1 "Actividades recientes y próximas" at bounding box center [650, 88] width 1127 height 76
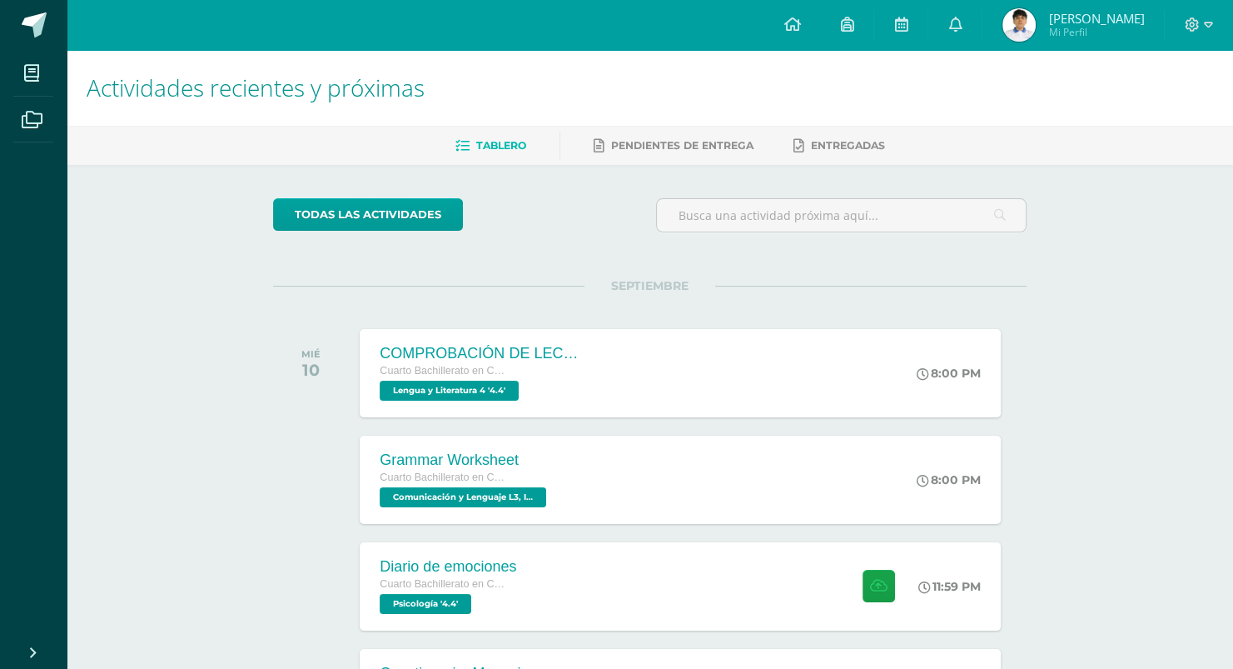
click at [87, 116] on h1 "Actividades recientes y próximas" at bounding box center [650, 88] width 1127 height 76
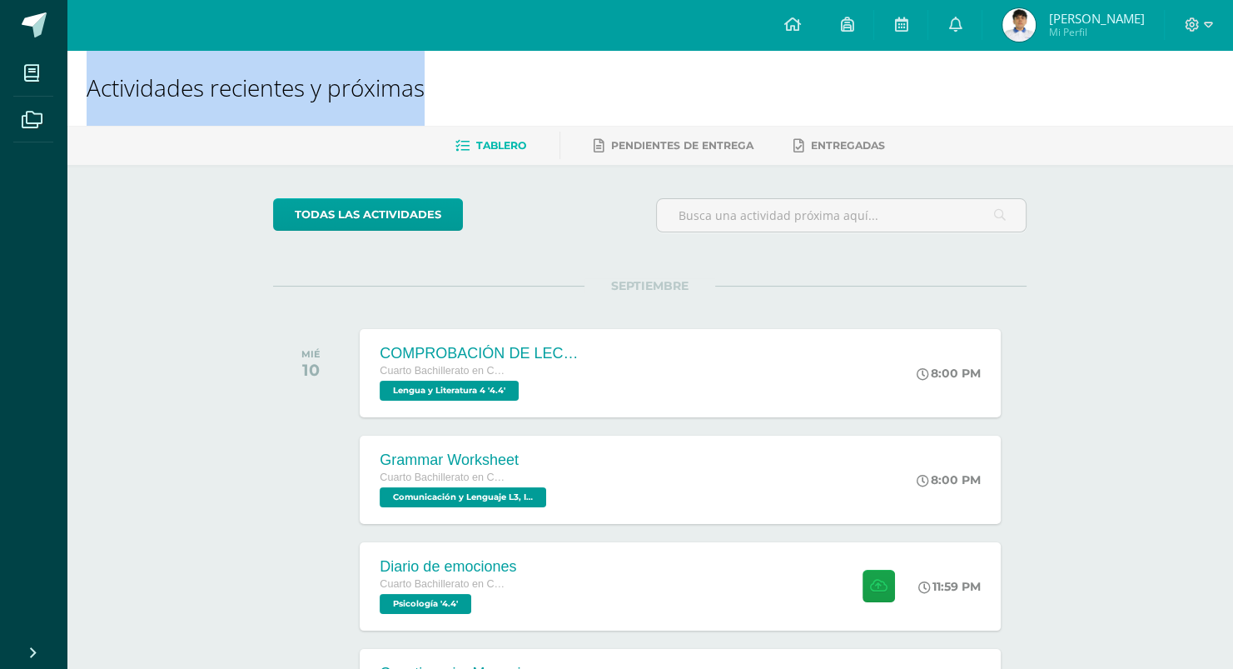
drag, startPoint x: 86, startPoint y: 86, endPoint x: 523, endPoint y: 62, distance: 437.9
click at [523, 62] on h1 "Actividades recientes y próximas" at bounding box center [650, 88] width 1127 height 76
click at [491, 72] on h1 "Actividades recientes y próximas" at bounding box center [650, 88] width 1127 height 76
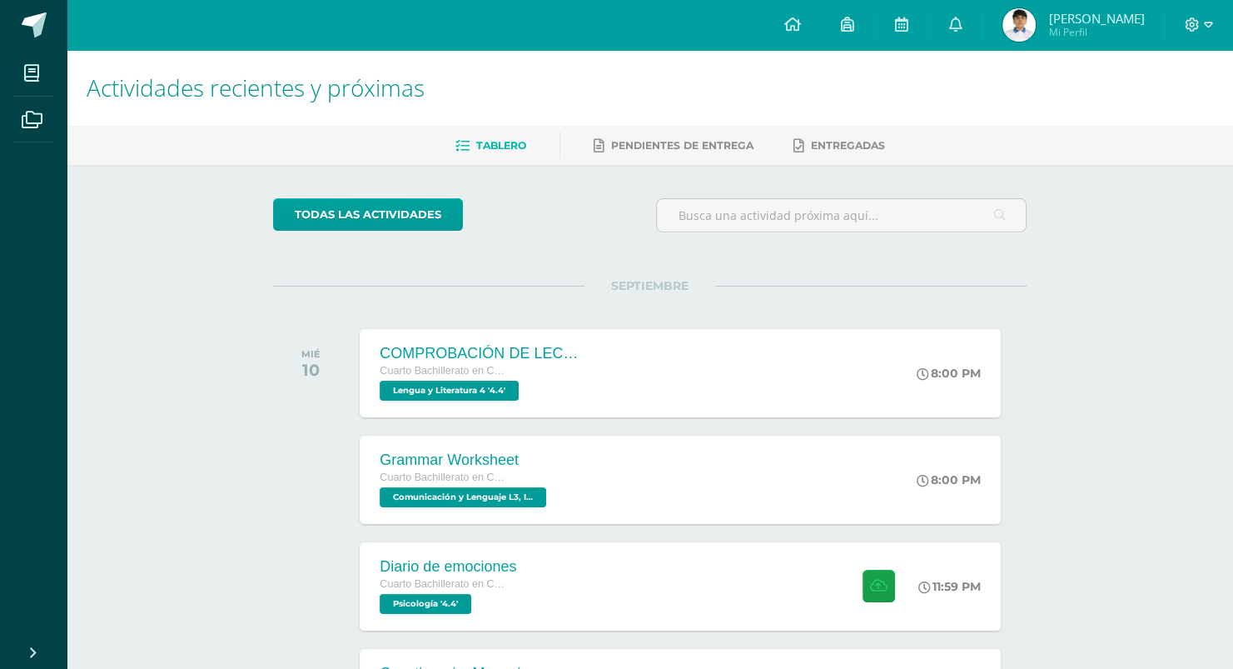
drag, startPoint x: 89, startPoint y: 89, endPoint x: 671, endPoint y: 46, distance: 583.7
click at [671, 46] on body "Mis cursos Archivos Cerrar panel Ciencias Sociales y Formación Ciudadana 4 Cuar…" at bounding box center [616, 527] width 1233 height 1055
click at [188, 122] on h1 "Actividades recientes y próximas" at bounding box center [650, 88] width 1127 height 76
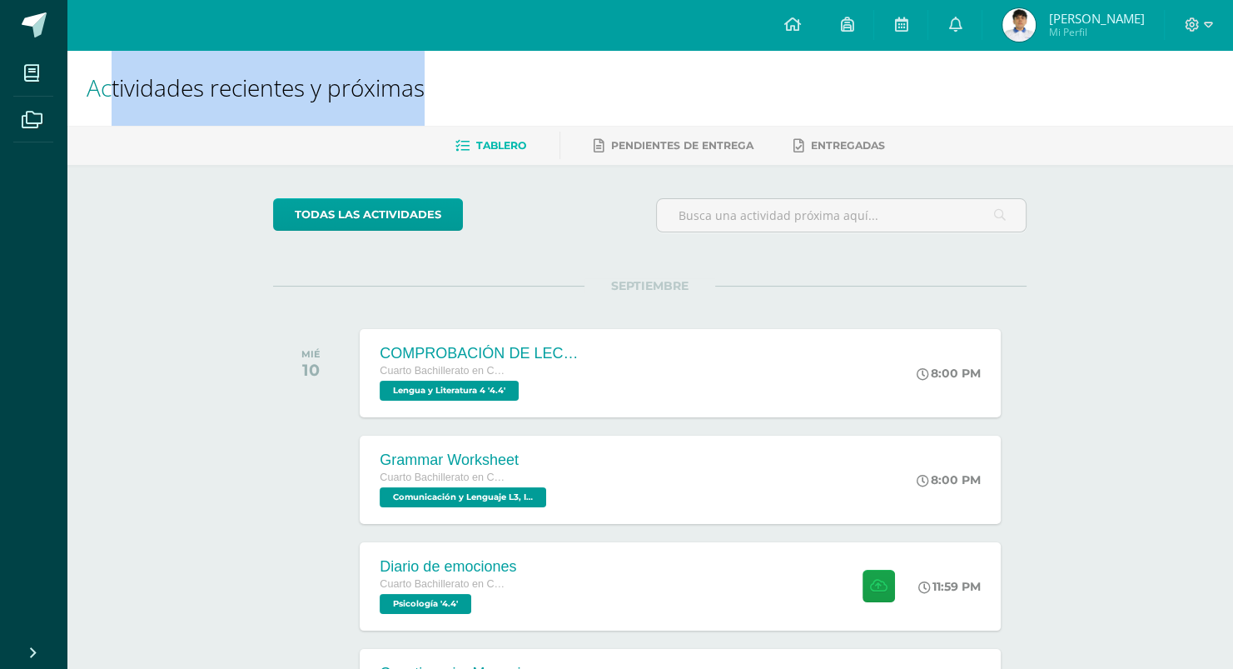
drag, startPoint x: 107, startPoint y: 96, endPoint x: 457, endPoint y: 76, distance: 350.3
click at [457, 76] on h1 "Actividades recientes y próximas" at bounding box center [650, 88] width 1127 height 76
click at [511, 79] on h1 "Actividades recientes y próximas" at bounding box center [650, 88] width 1127 height 76
drag, startPoint x: 86, startPoint y: 92, endPoint x: 719, endPoint y: 81, distance: 633.0
click at [719, 81] on div "Actividades recientes y próximas" at bounding box center [650, 88] width 1167 height 76
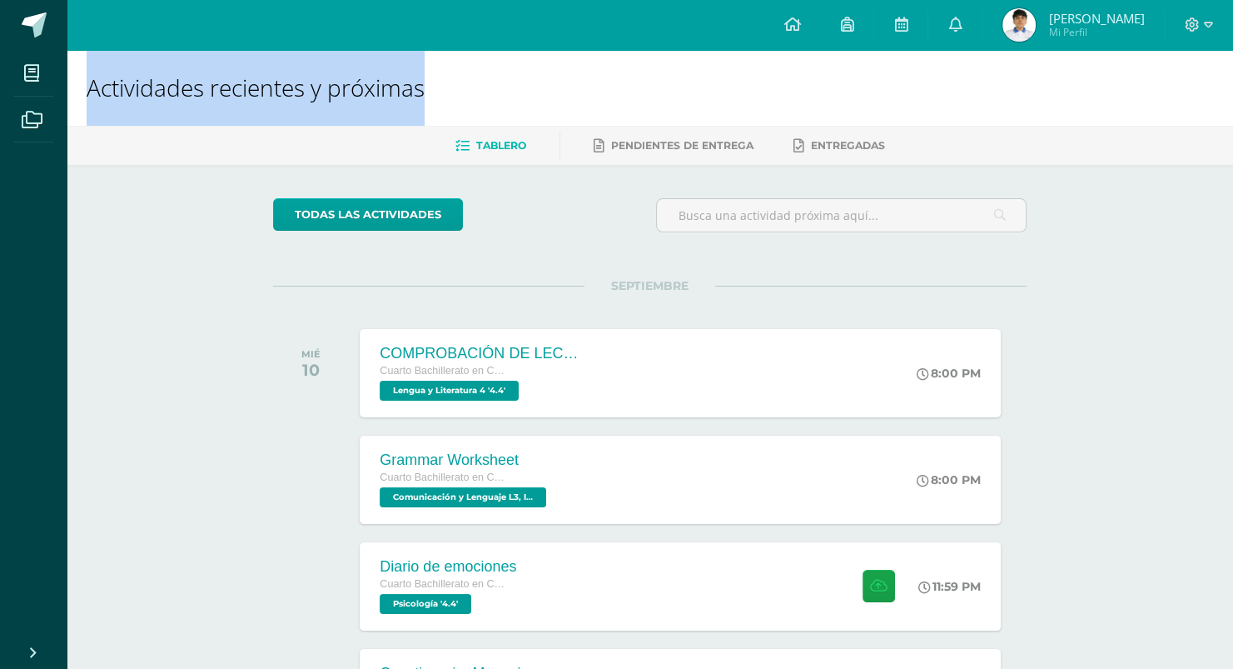
click at [716, 82] on h1 "Actividades recientes y próximas" at bounding box center [650, 88] width 1127 height 76
